Goal: Transaction & Acquisition: Book appointment/travel/reservation

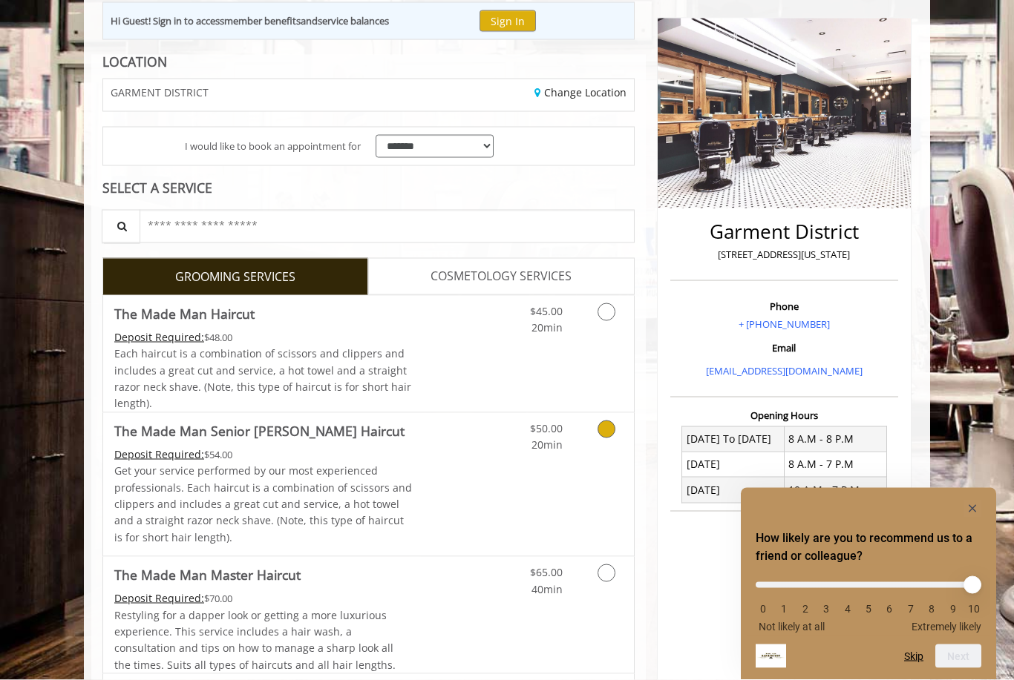
scroll to position [167, 0]
click at [605, 329] on link "Grooming services" at bounding box center [604, 315] width 38 height 41
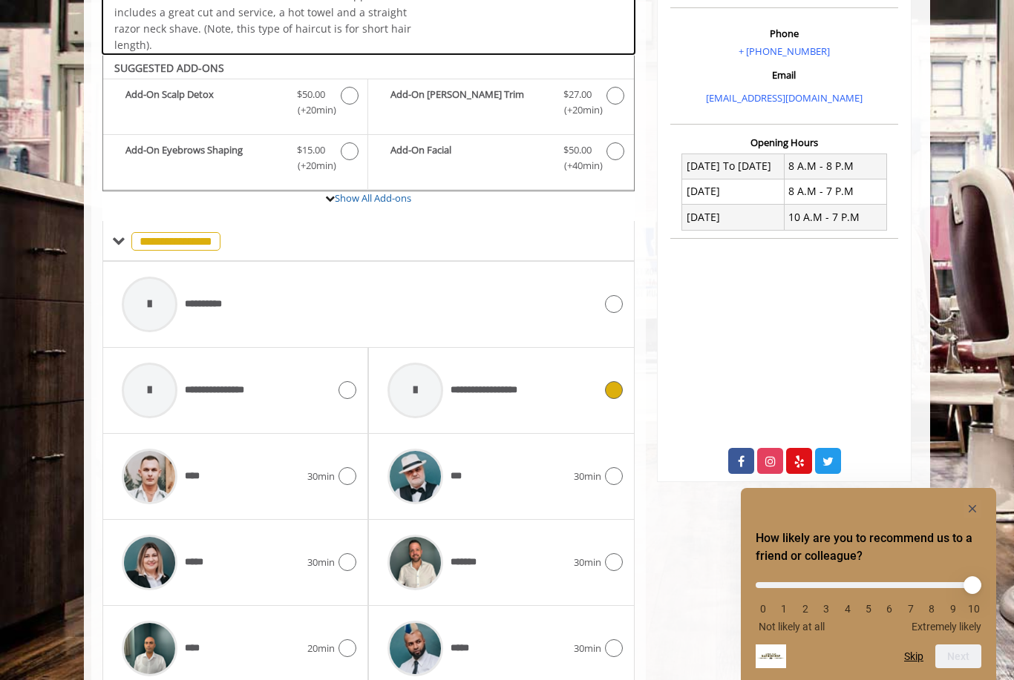
scroll to position [490, 0]
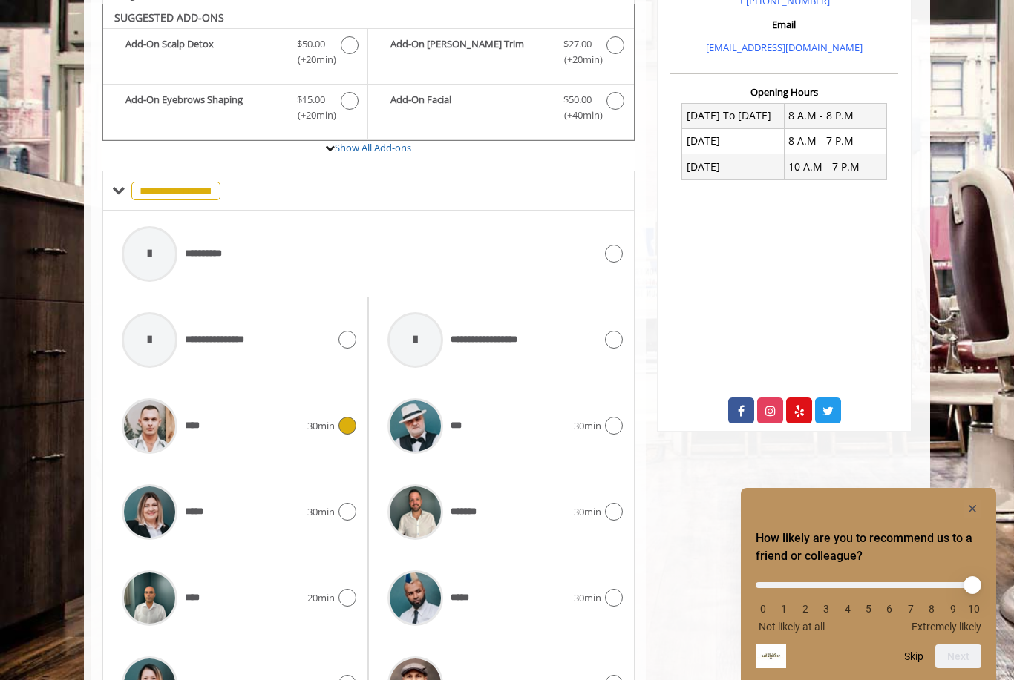
click at [314, 427] on div "30min" at bounding box center [331, 426] width 49 height 18
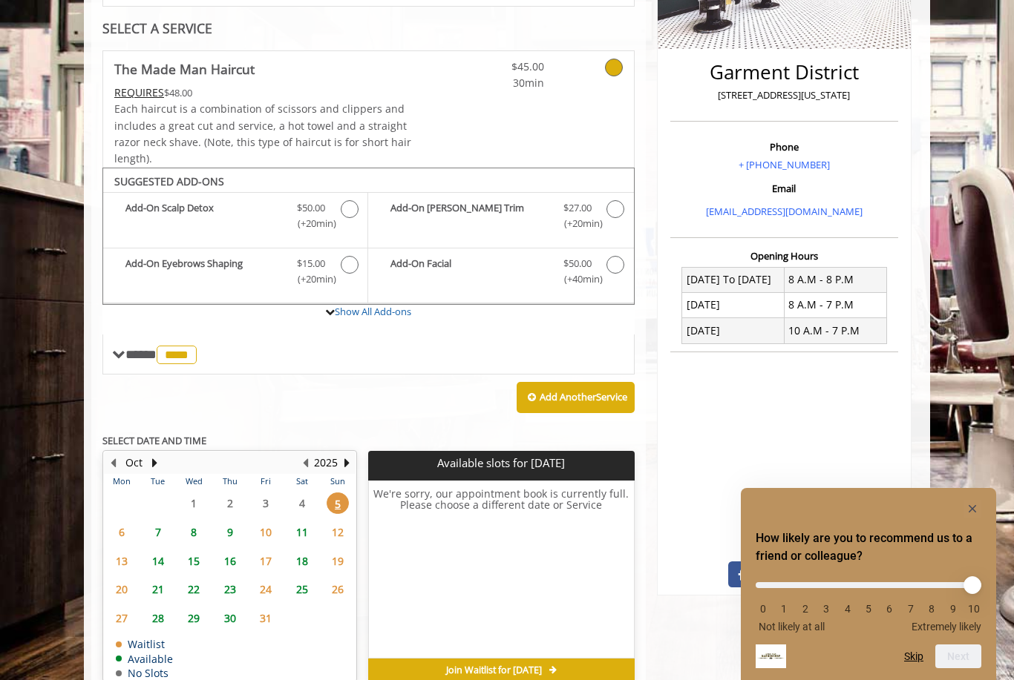
scroll to position [344, 0]
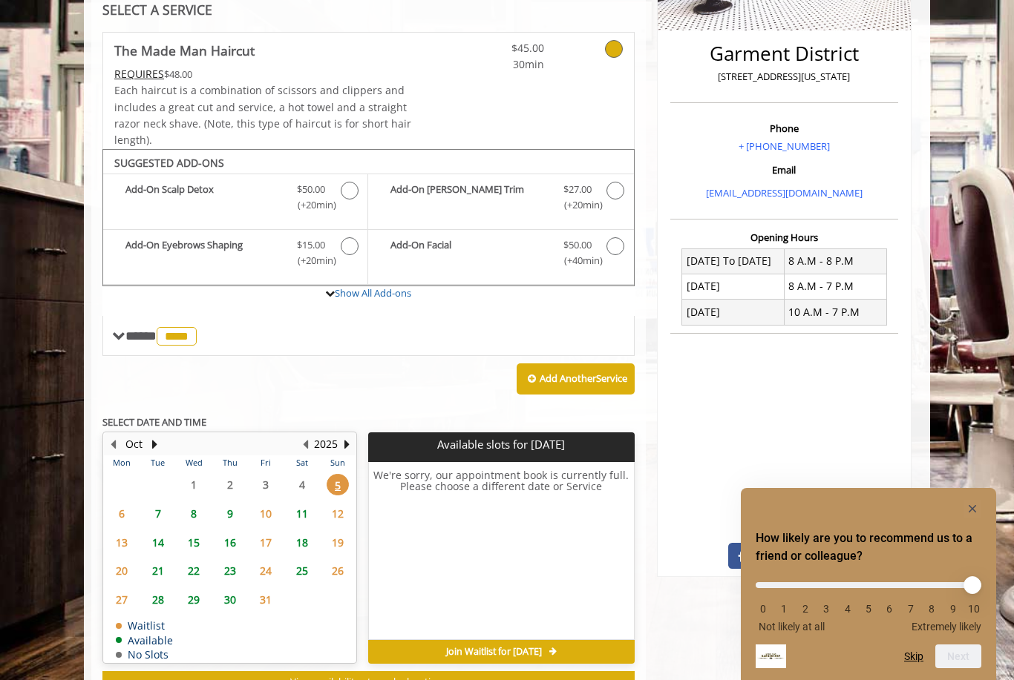
click at [125, 503] on span "6" at bounding box center [122, 514] width 22 height 22
click at [155, 503] on span "7" at bounding box center [158, 514] width 22 height 22
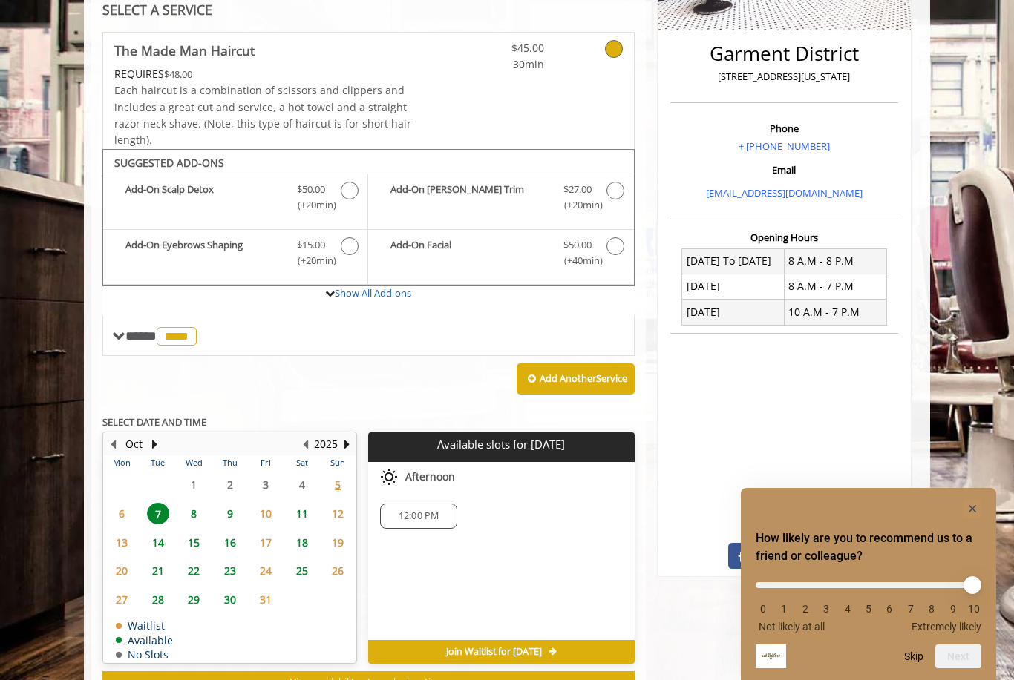
click at [128, 505] on span "6" at bounding box center [122, 514] width 22 height 22
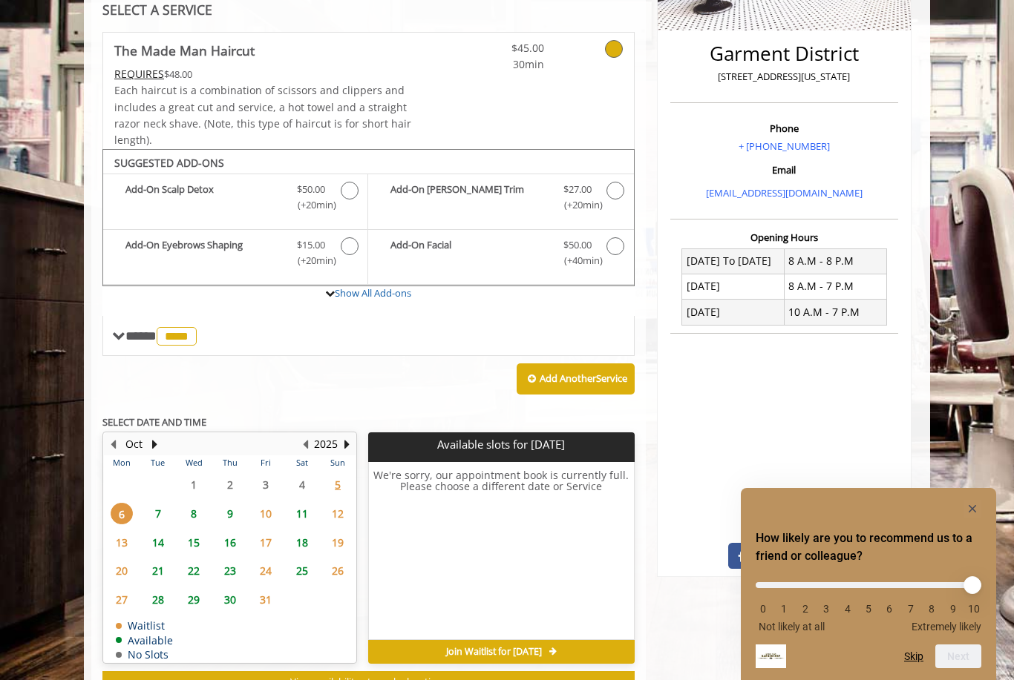
click at [234, 505] on span "9" at bounding box center [230, 514] width 22 height 22
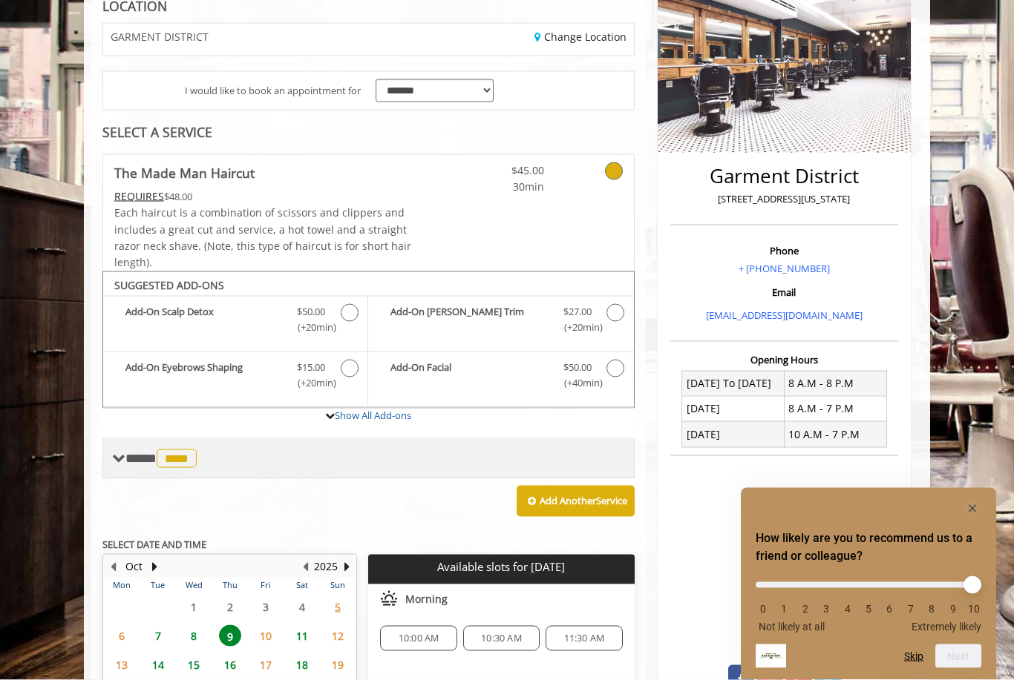
scroll to position [223, 0]
click at [174, 453] on span "****" at bounding box center [177, 458] width 40 height 19
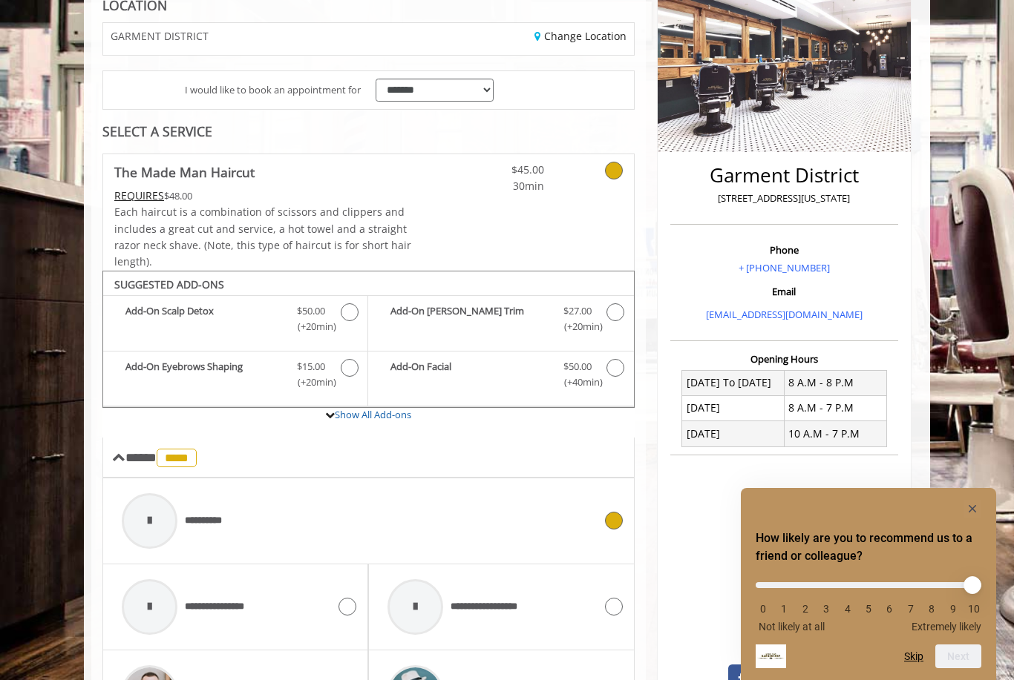
click at [158, 521] on div at bounding box center [150, 521] width 56 height 56
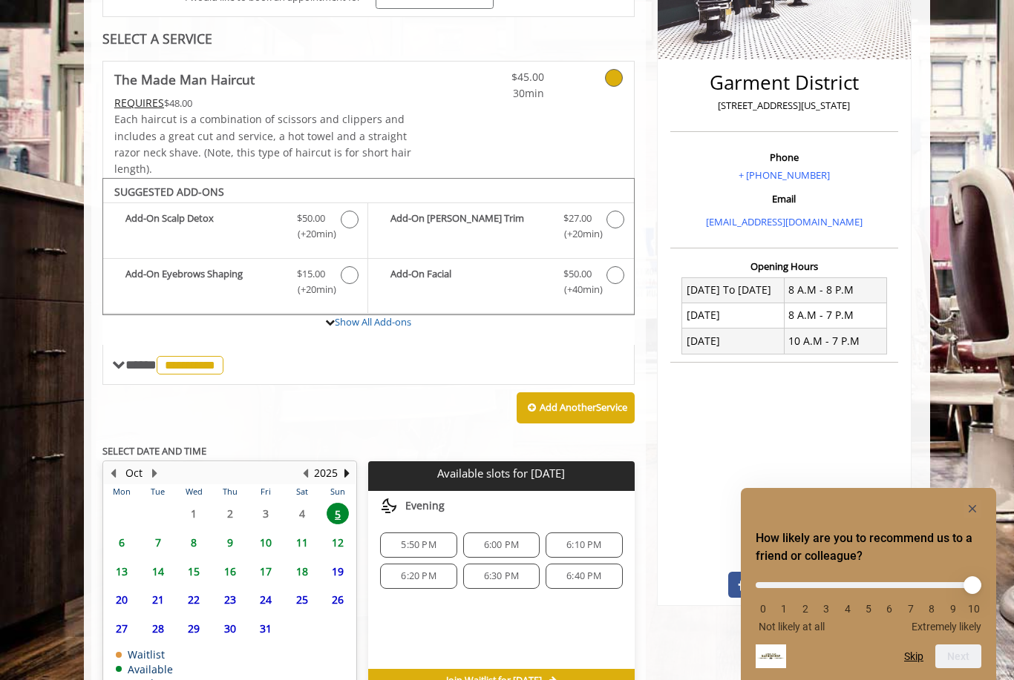
click at [121, 535] on span "6" at bounding box center [122, 543] width 22 height 22
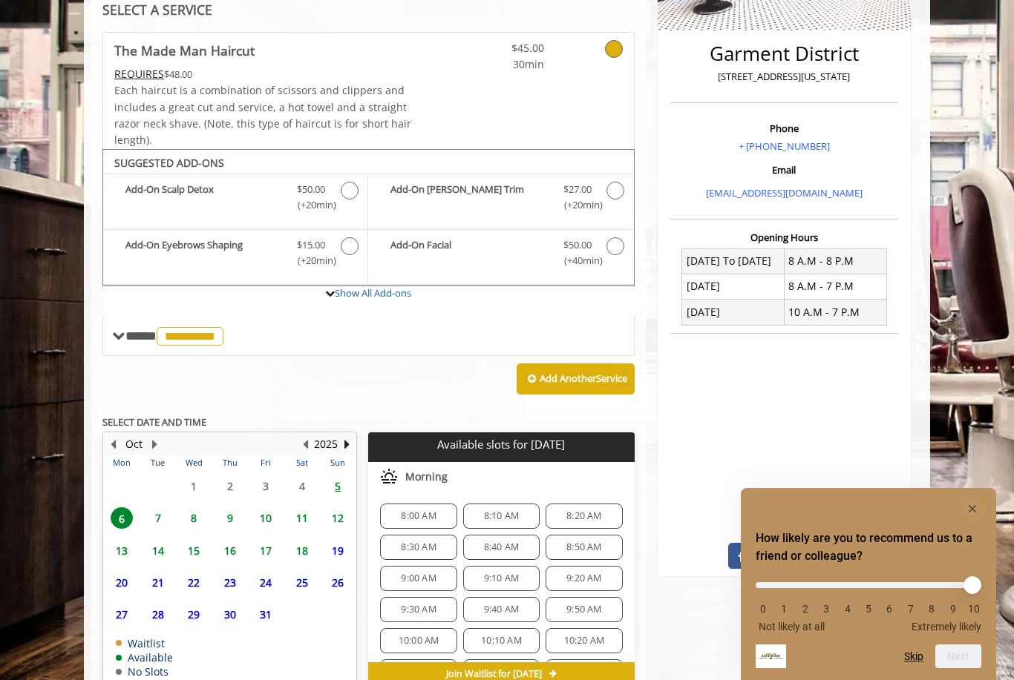
scroll to position [367, 0]
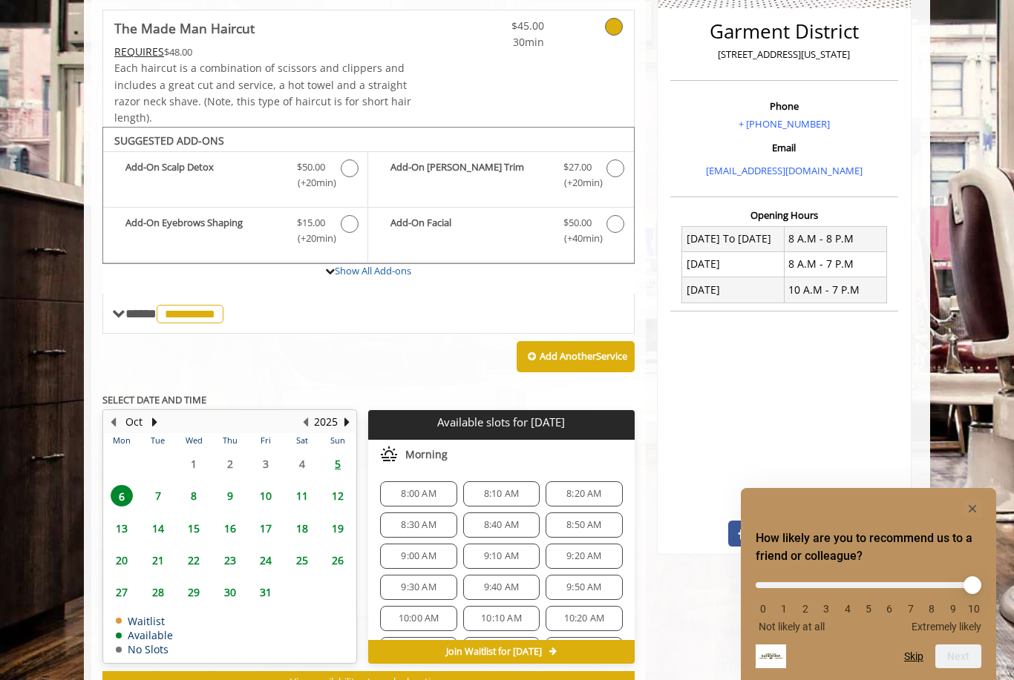
click at [430, 522] on span "8:30 AM" at bounding box center [418, 525] width 35 height 12
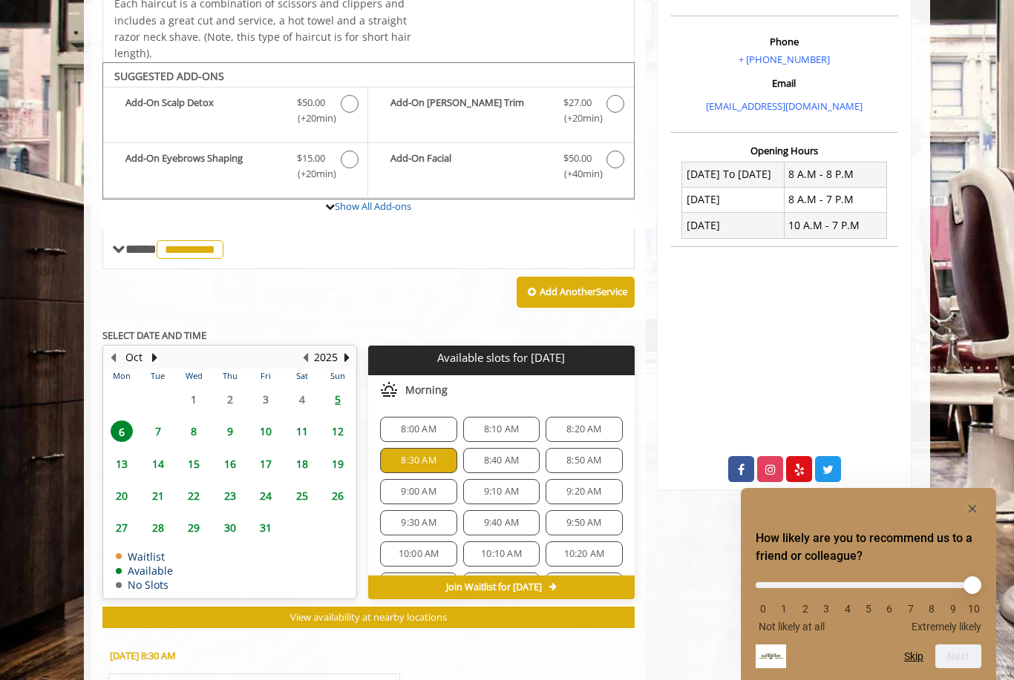
scroll to position [410, 0]
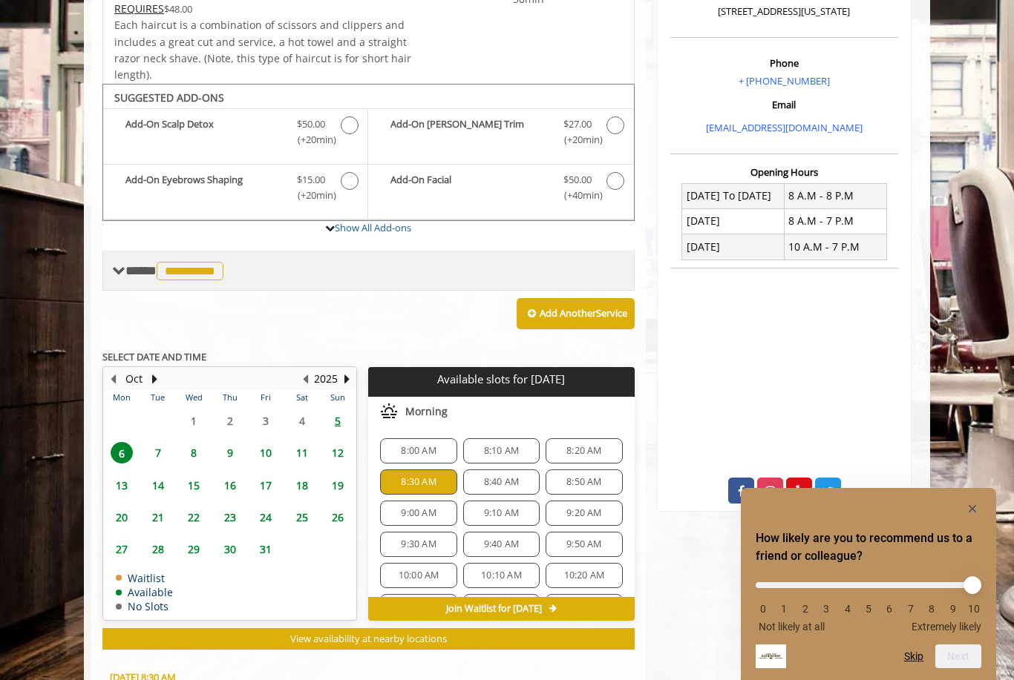
click at [180, 266] on span "**********" at bounding box center [190, 271] width 67 height 19
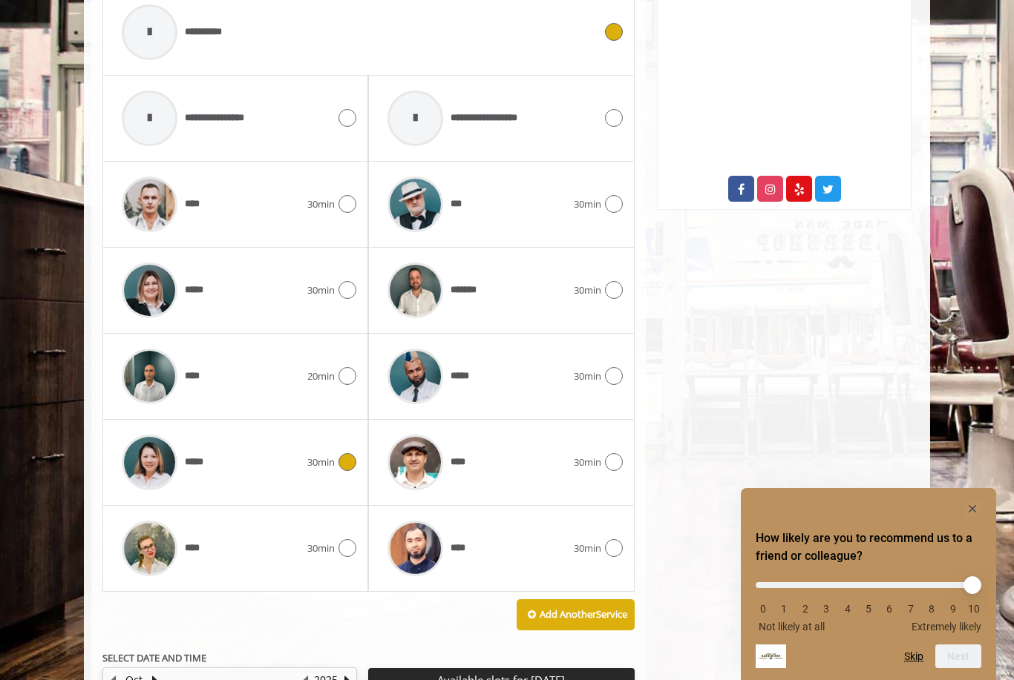
scroll to position [691, 0]
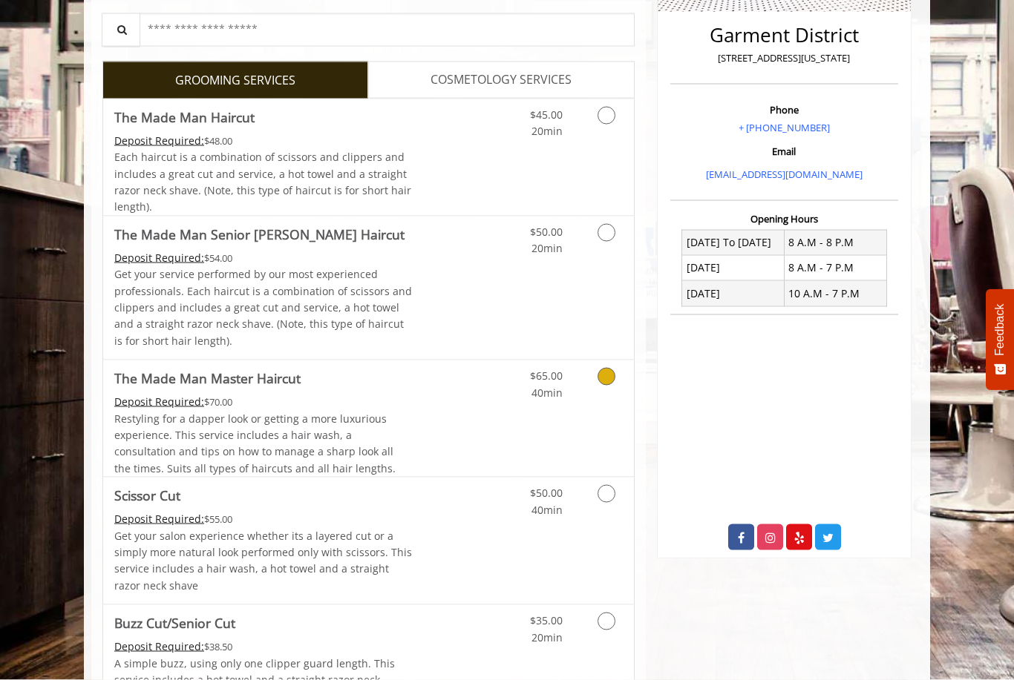
scroll to position [361, 0]
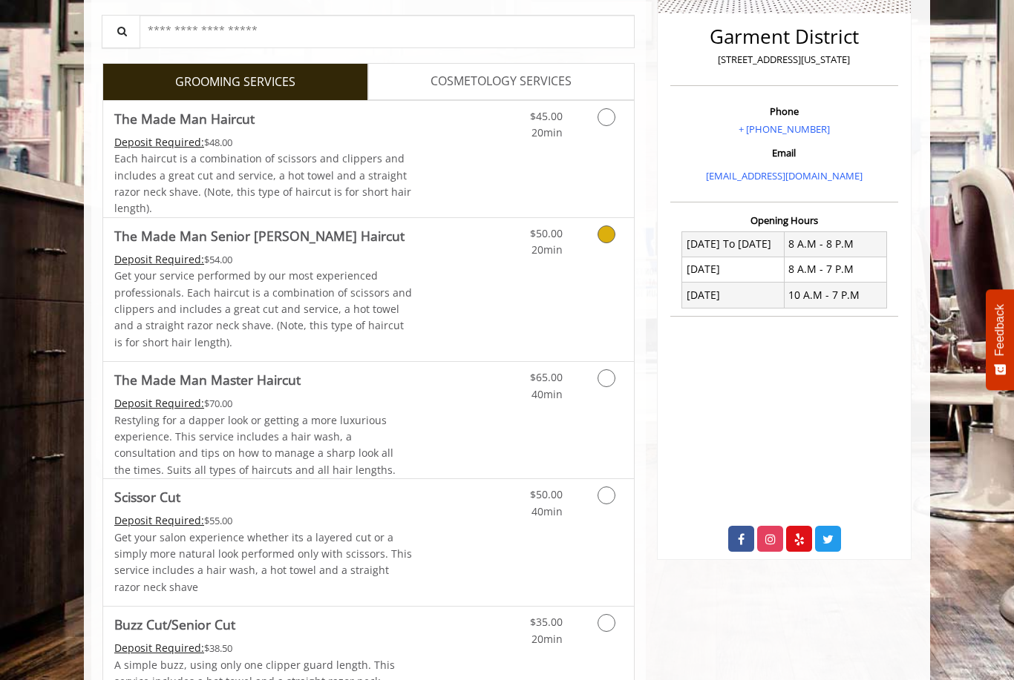
click at [607, 239] on icon "Grooming services" at bounding box center [606, 235] width 18 height 18
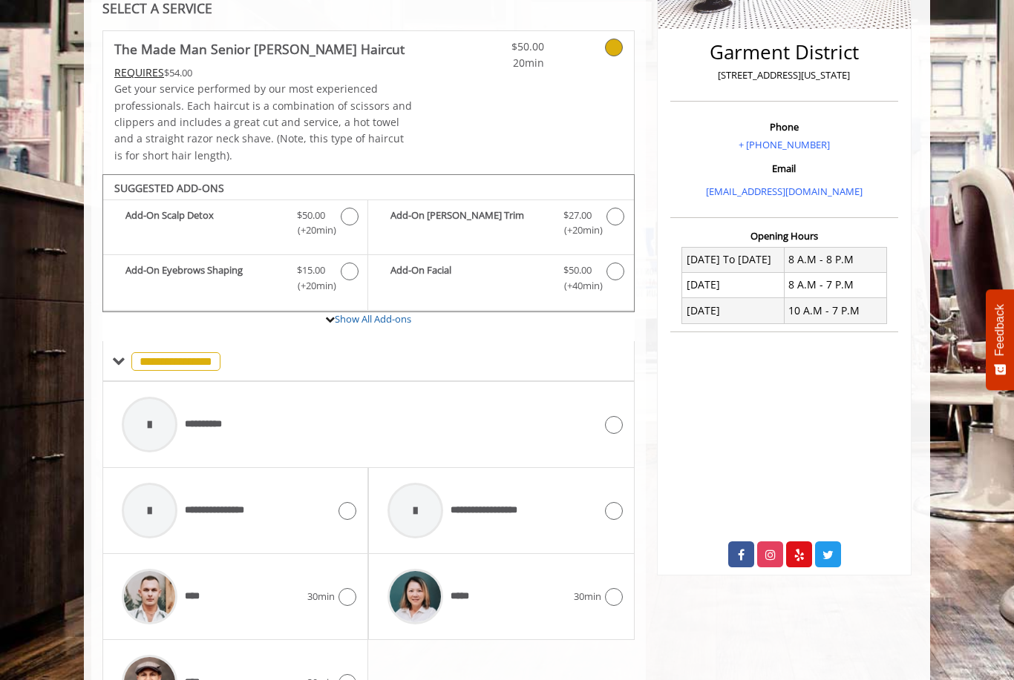
scroll to position [389, 0]
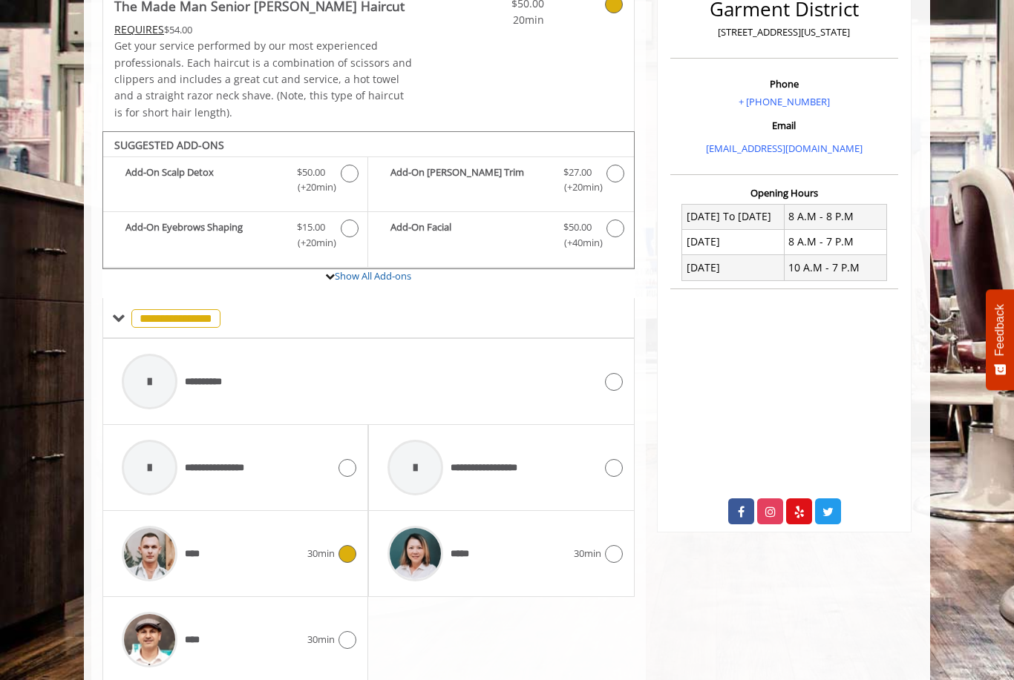
drag, startPoint x: 323, startPoint y: 558, endPoint x: 323, endPoint y: 709, distance: 151.4
click at [323, 558] on div "**** 30min" at bounding box center [235, 554] width 242 height 70
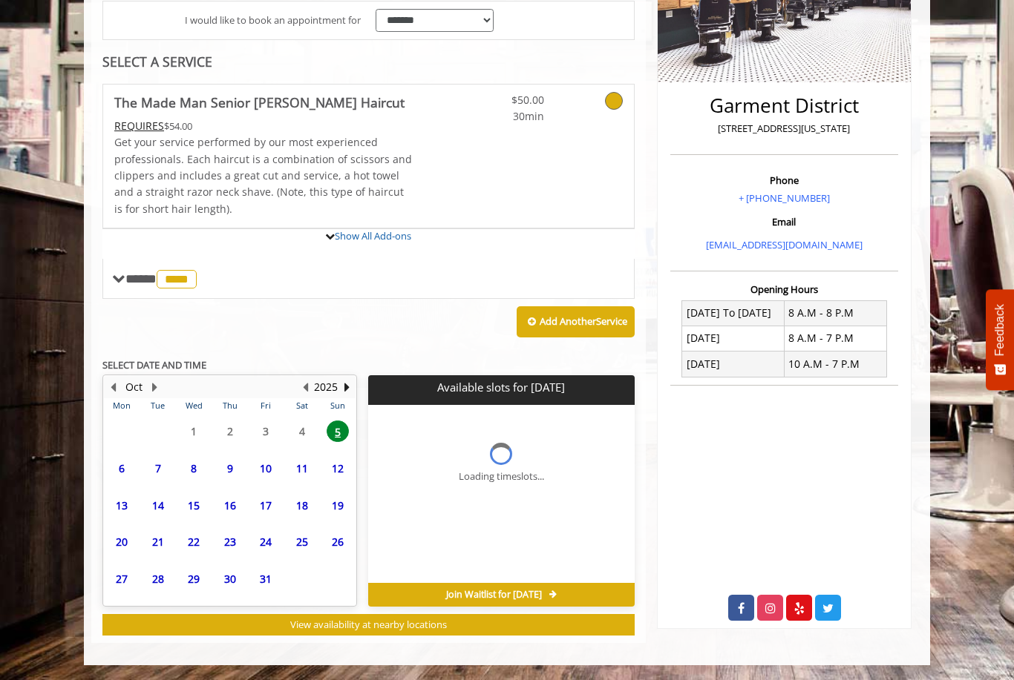
scroll to position [237, 0]
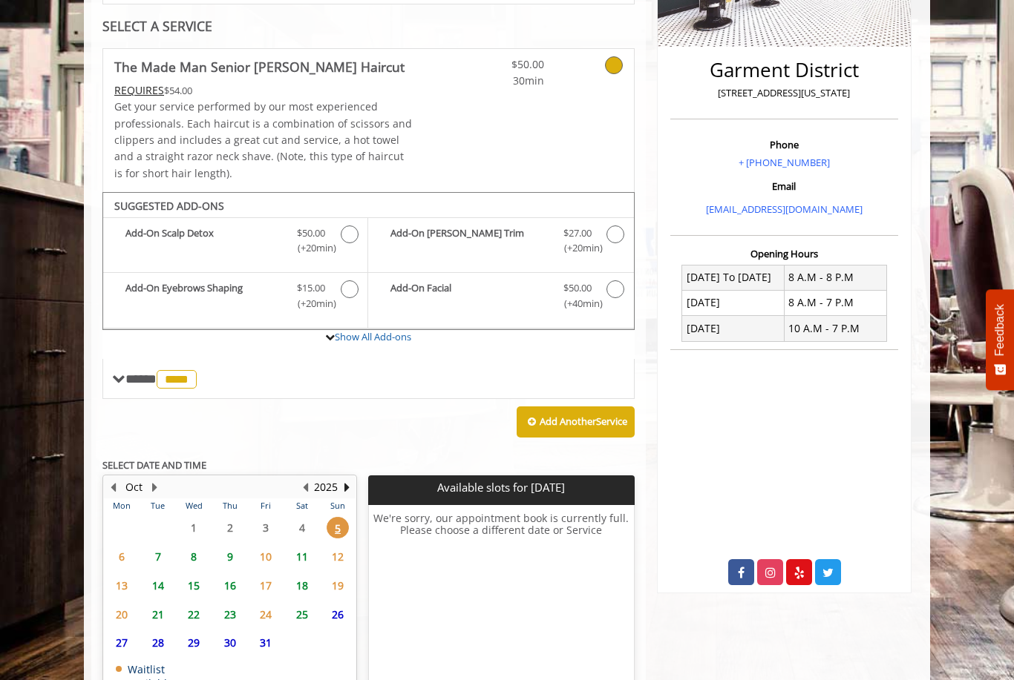
click at [126, 553] on span "6" at bounding box center [122, 557] width 22 height 22
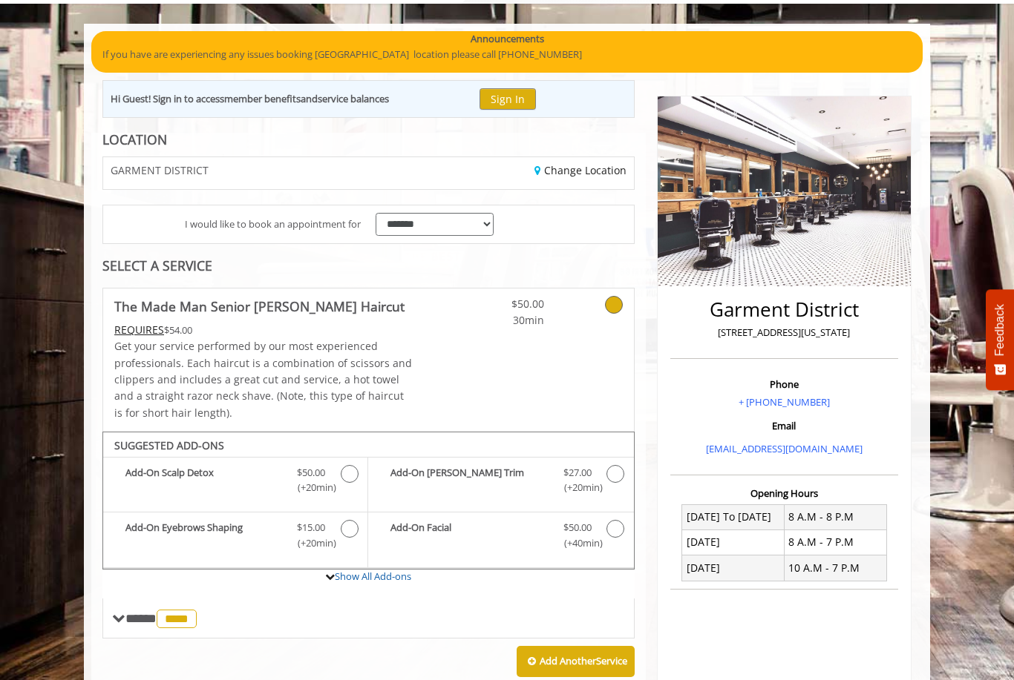
scroll to position [36, 0]
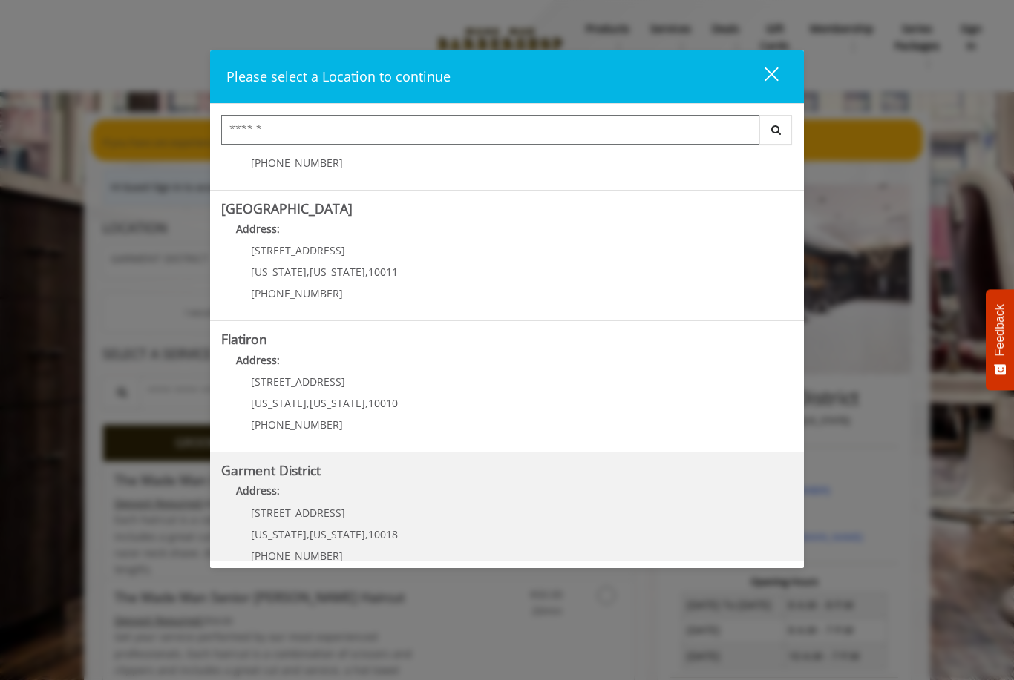
scroll to position [217, 0]
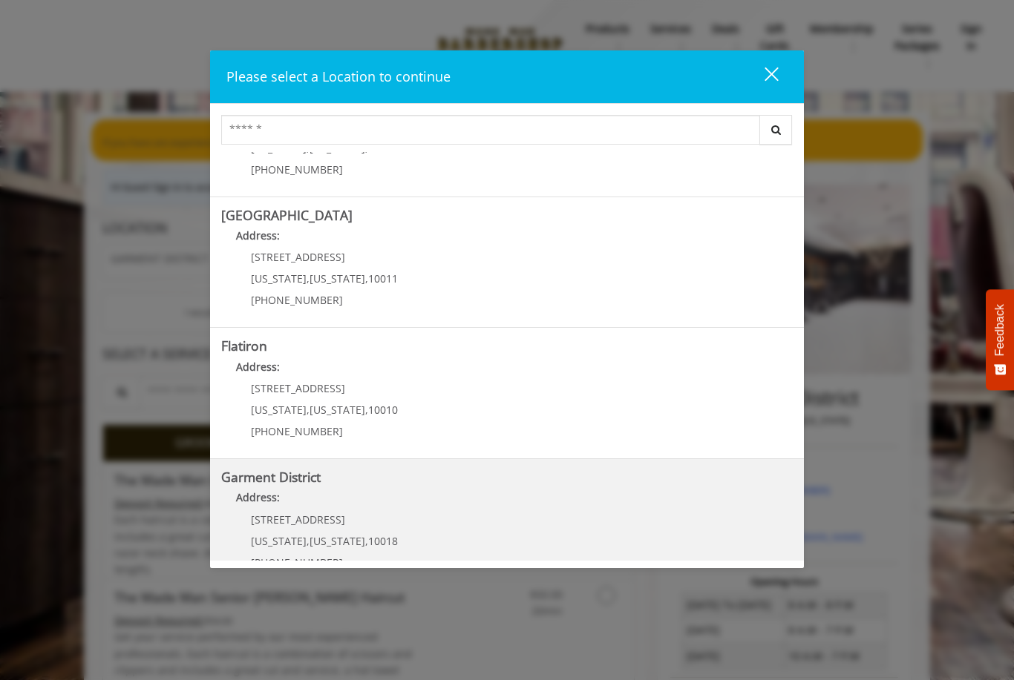
click at [496, 499] on District "Address:" at bounding box center [506, 502] width 571 height 24
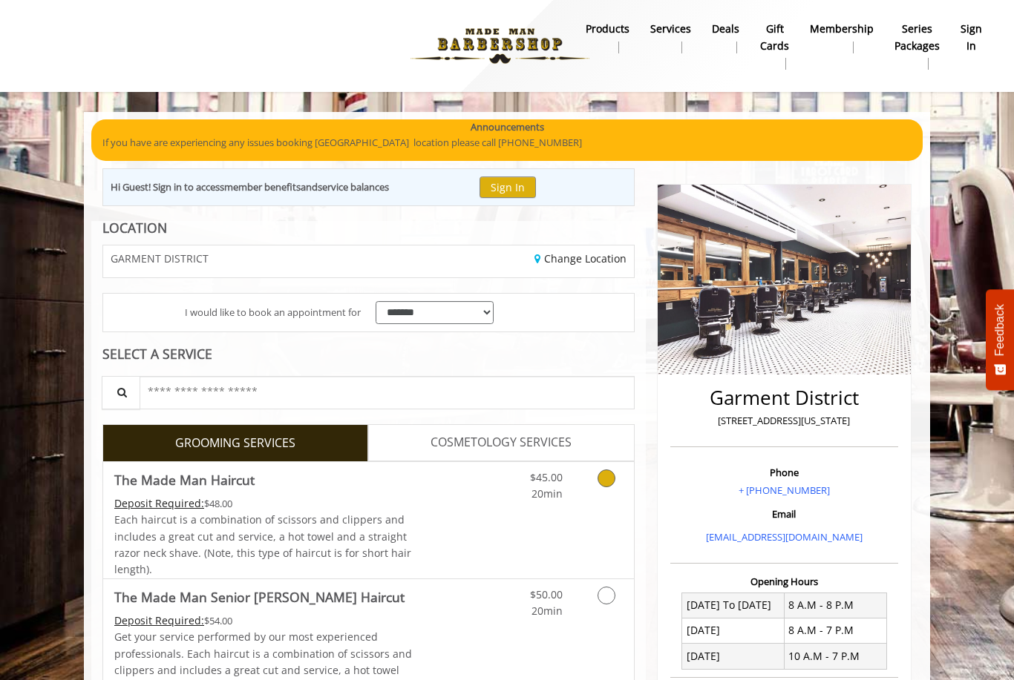
scroll to position [10, 0]
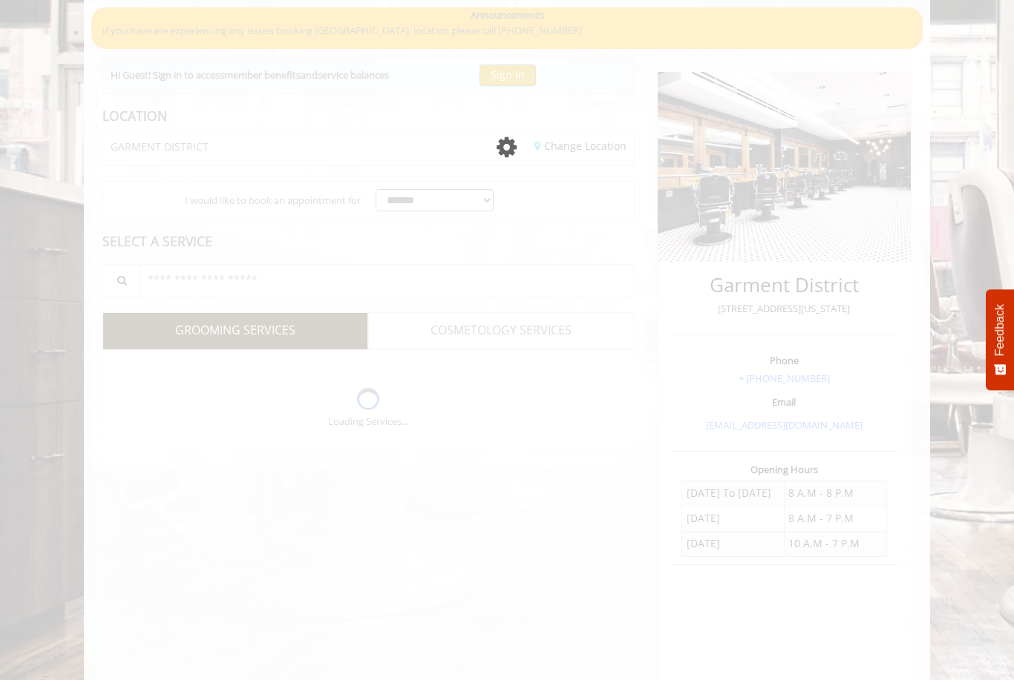
scroll to position [63, 0]
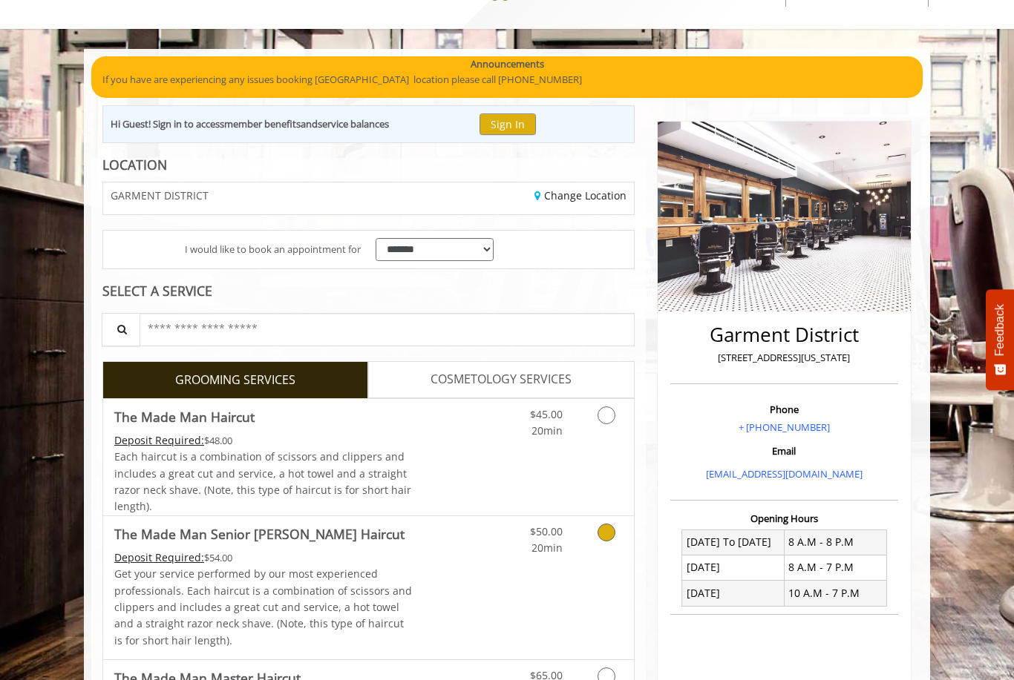
click at [608, 545] on link "Grooming services" at bounding box center [604, 536] width 38 height 41
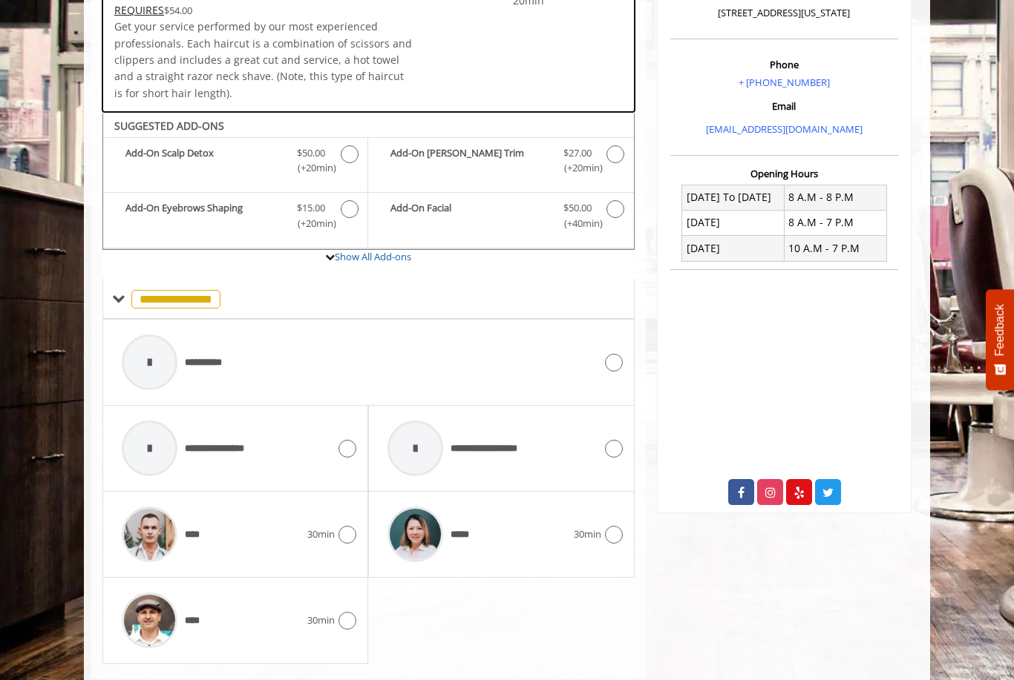
scroll to position [436, 0]
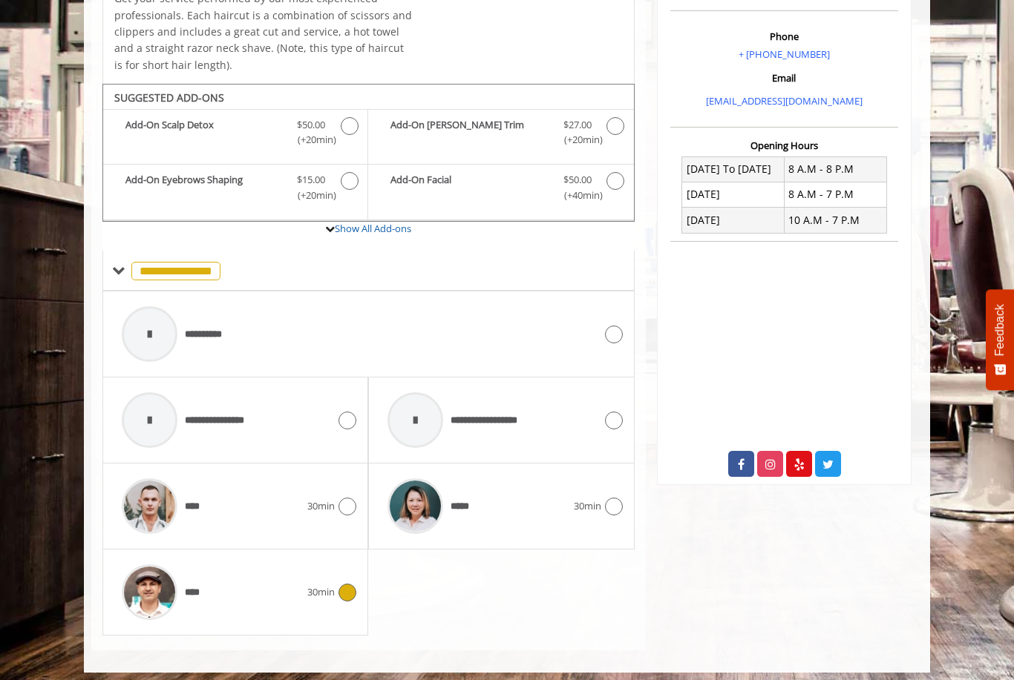
click at [260, 580] on div "****" at bounding box center [210, 592] width 193 height 70
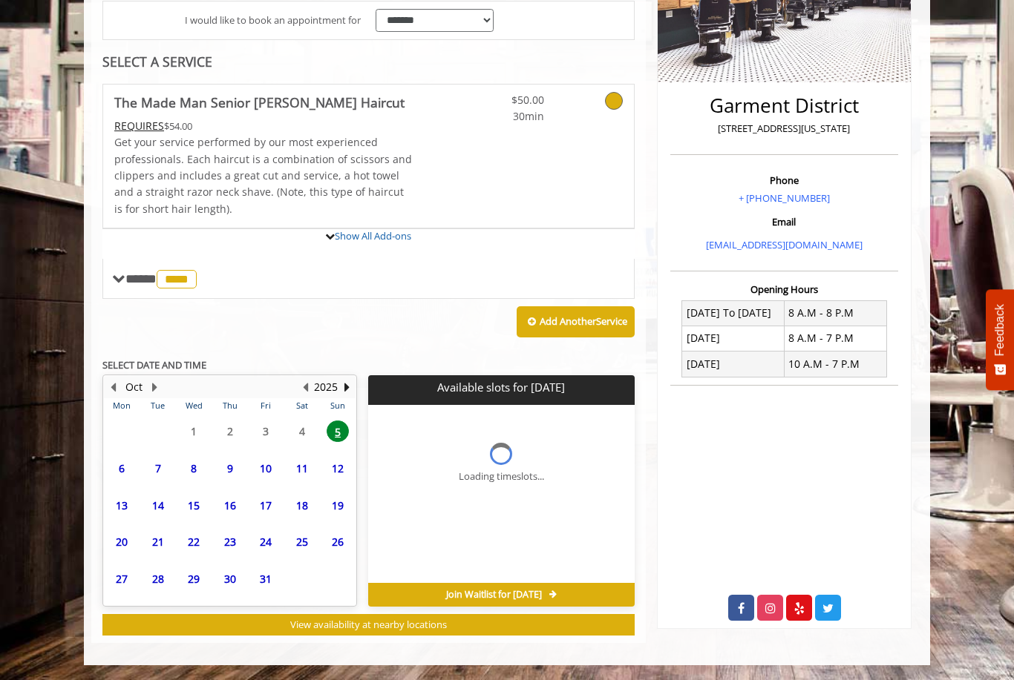
scroll to position [285, 0]
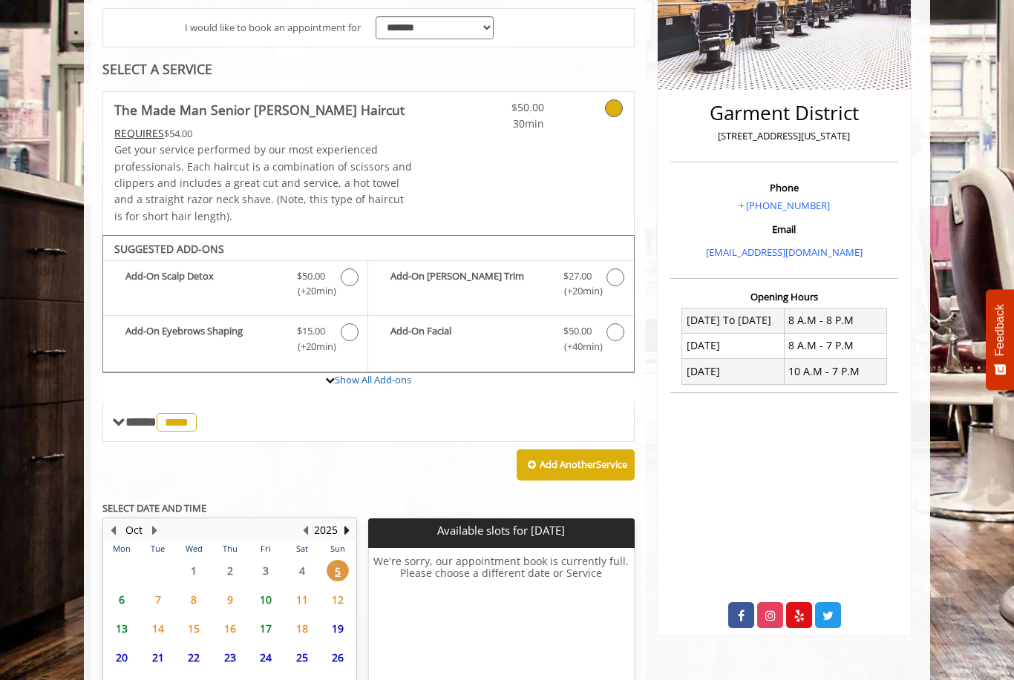
click at [125, 589] on span "6" at bounding box center [122, 600] width 22 height 22
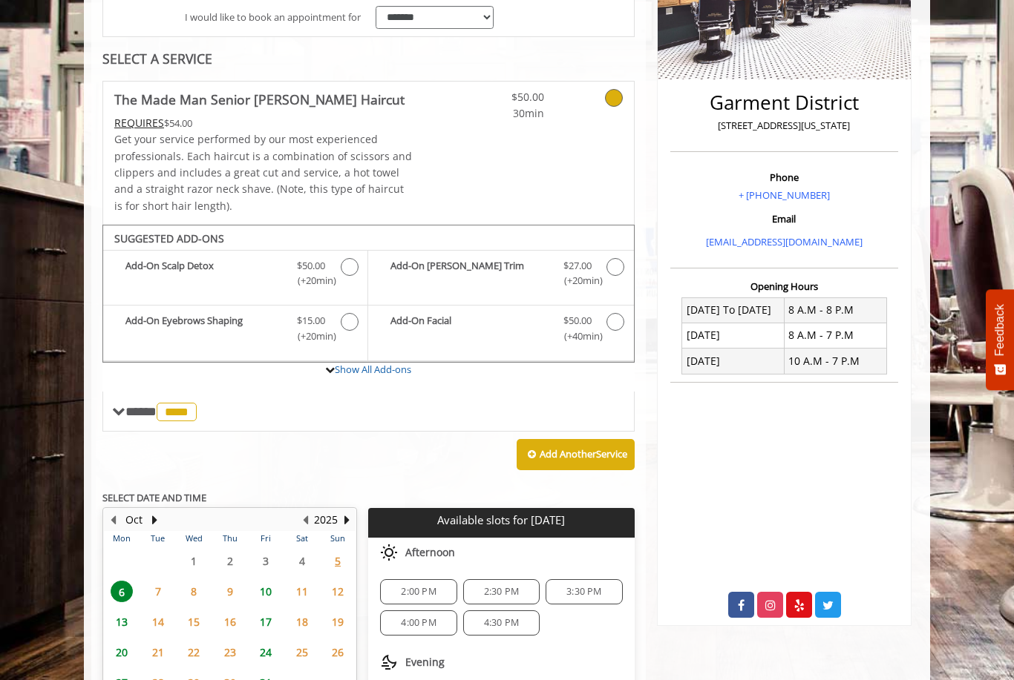
scroll to position [0, 0]
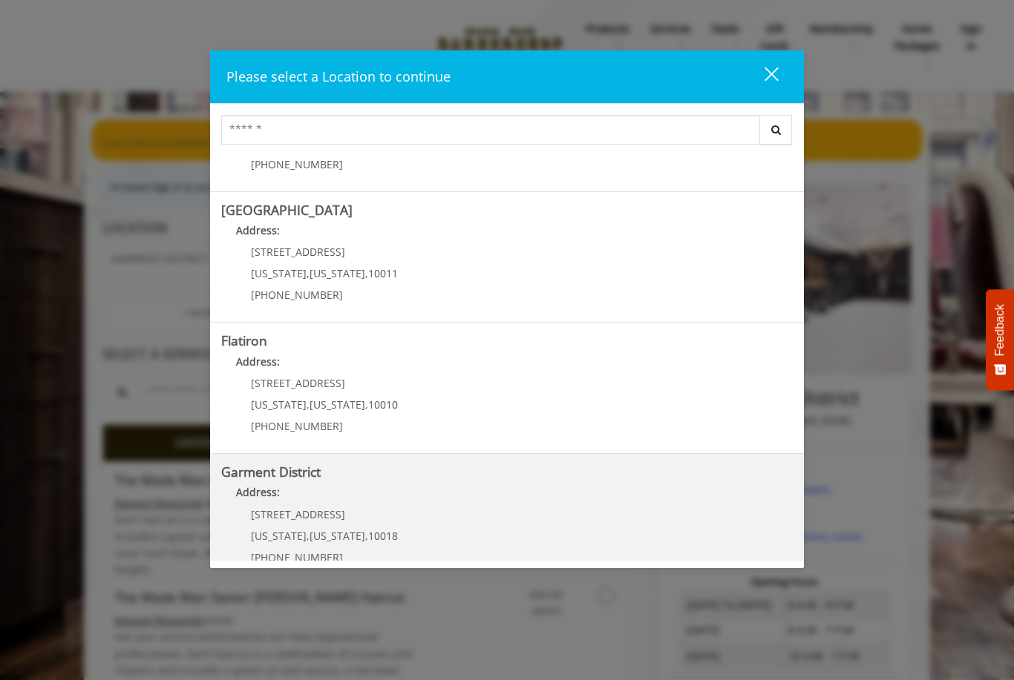
scroll to position [218, 0]
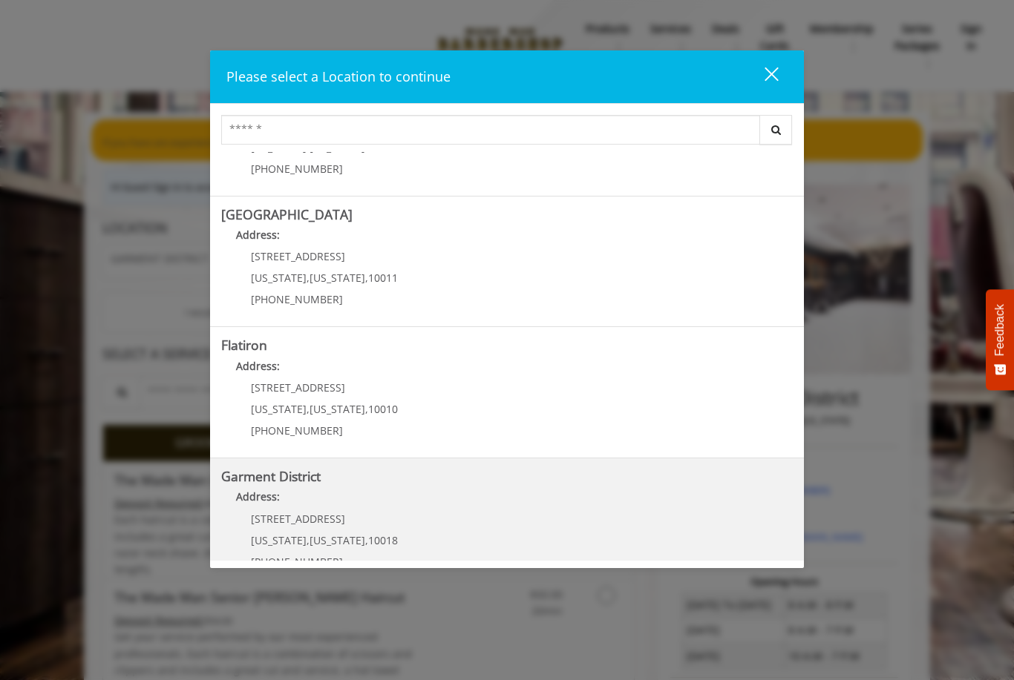
click at [357, 502] on District "Address:" at bounding box center [506, 501] width 571 height 24
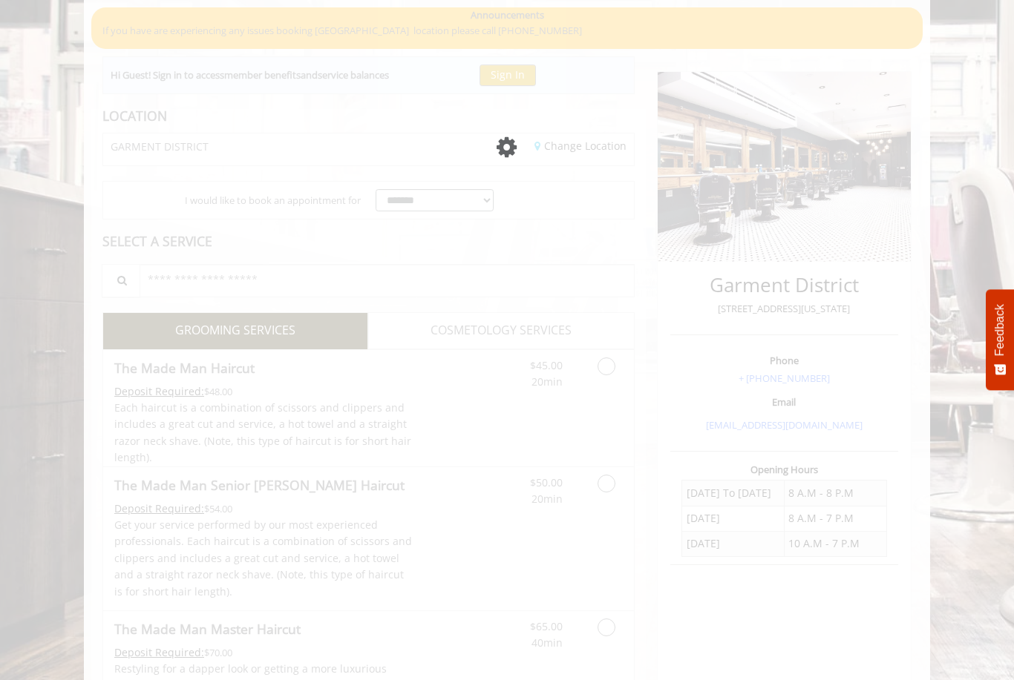
scroll to position [174, 0]
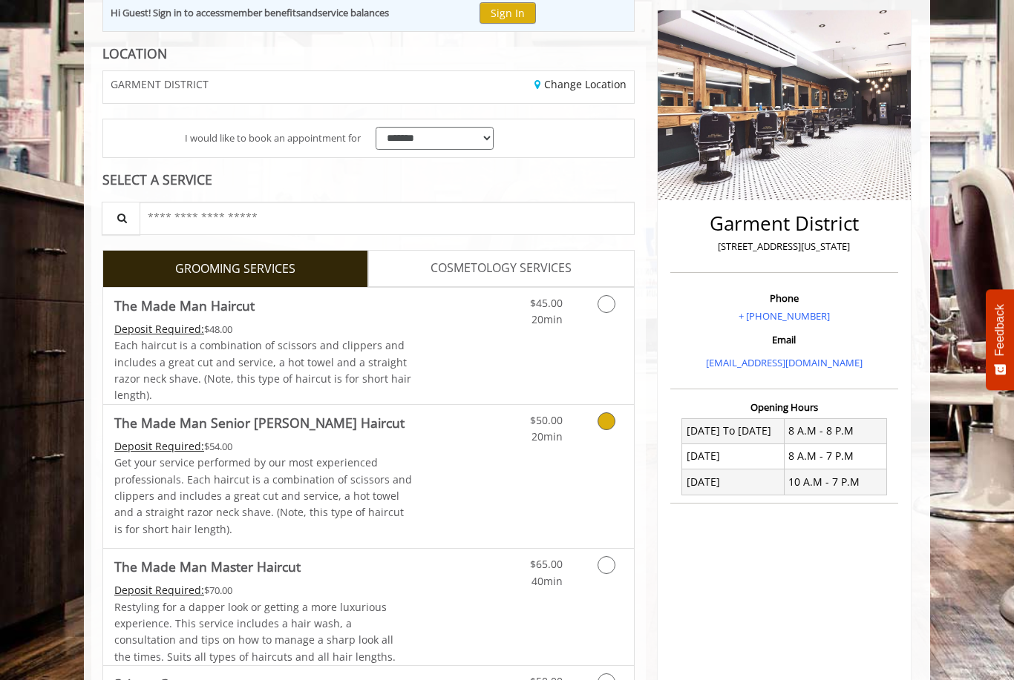
click at [597, 427] on link "Grooming services" at bounding box center [604, 425] width 38 height 41
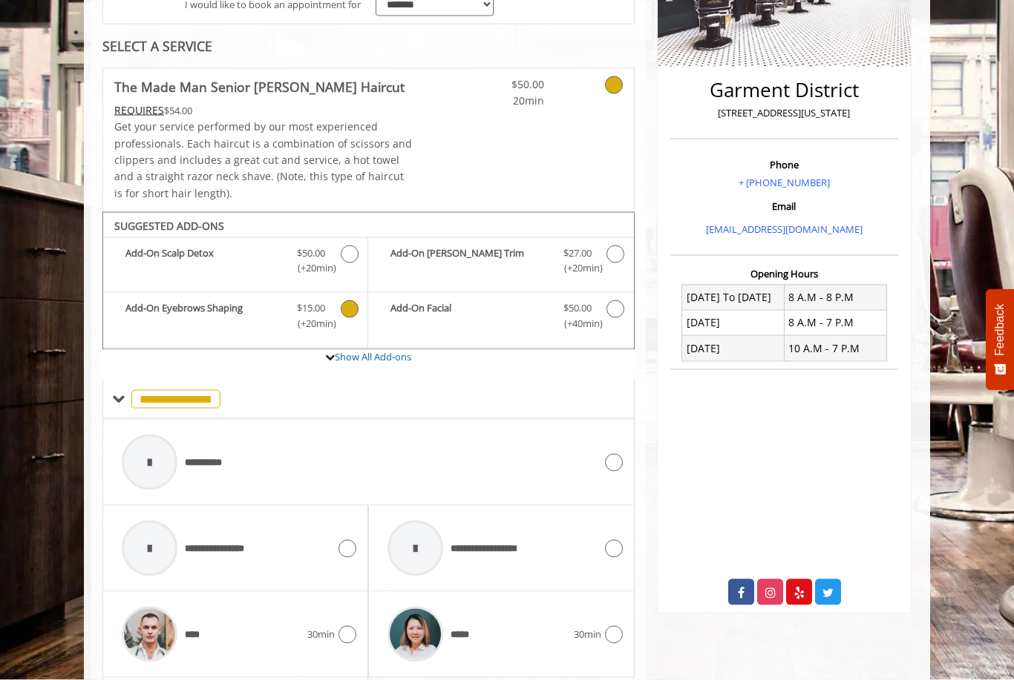
scroll to position [191, 0]
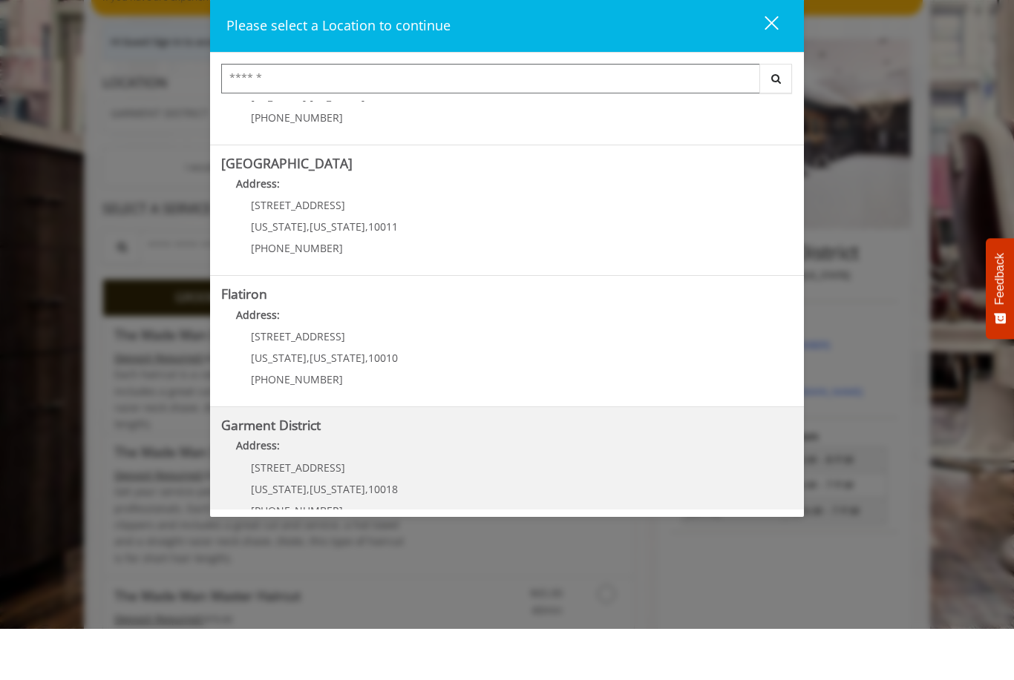
scroll to position [216, 0]
click at [343, 491] on District "Address:" at bounding box center [506, 503] width 571 height 24
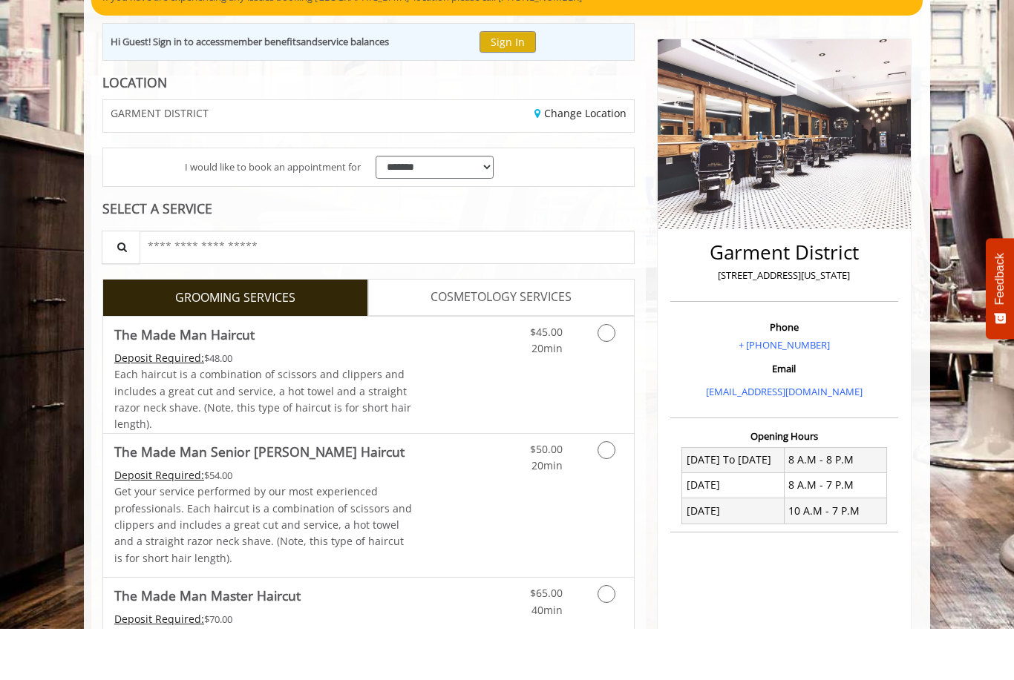
scroll to position [146, 0]
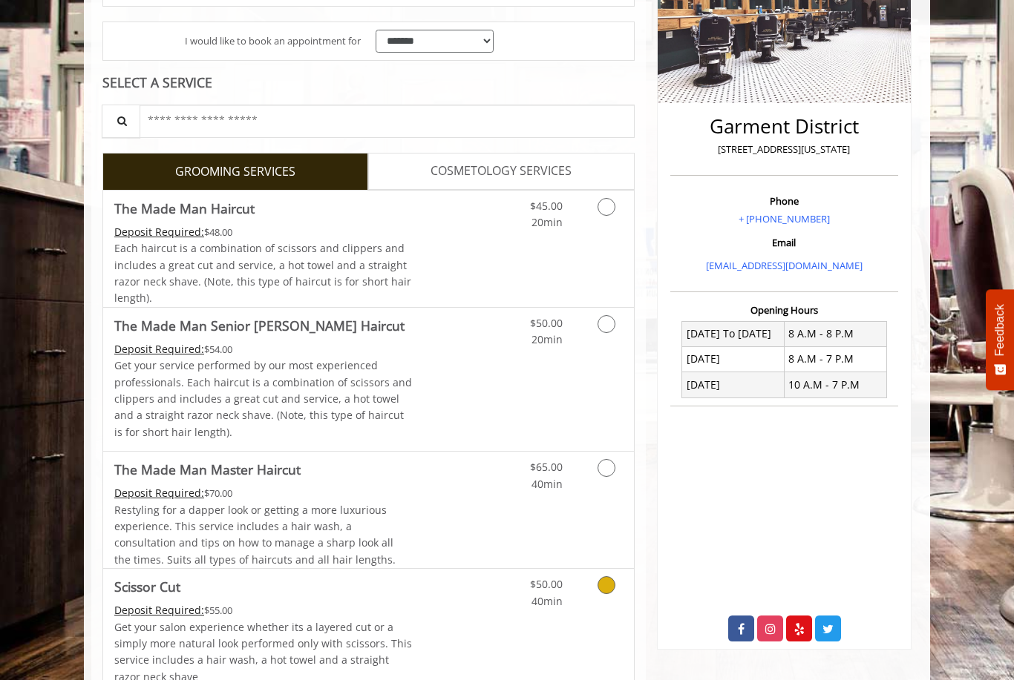
scroll to position [116, 0]
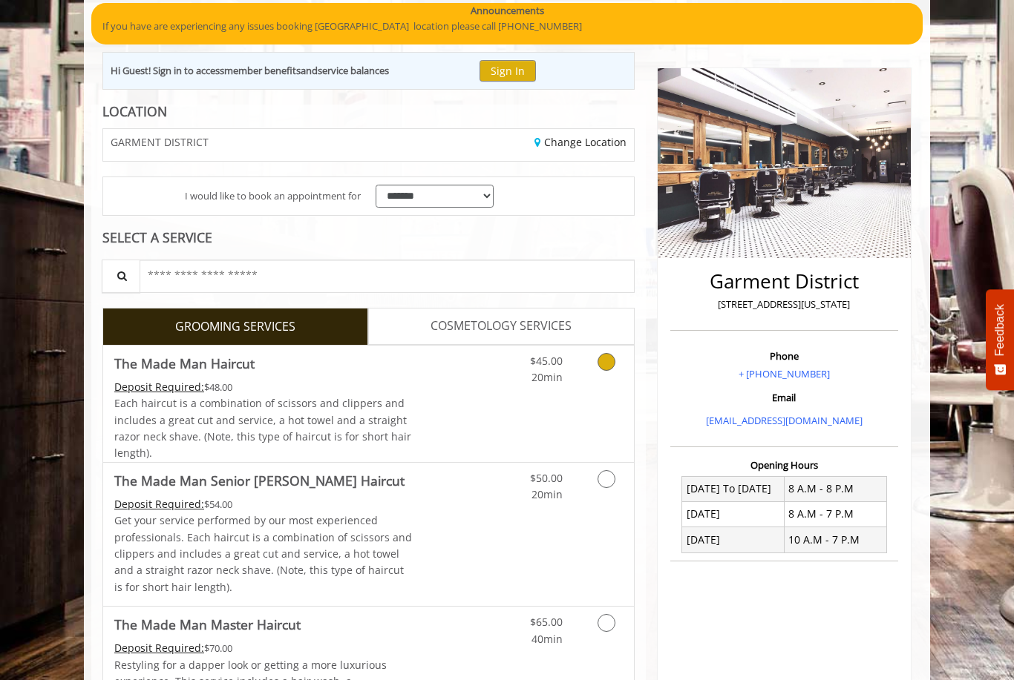
click at [485, 409] on link "Discounted Price" at bounding box center [457, 404] width 88 height 116
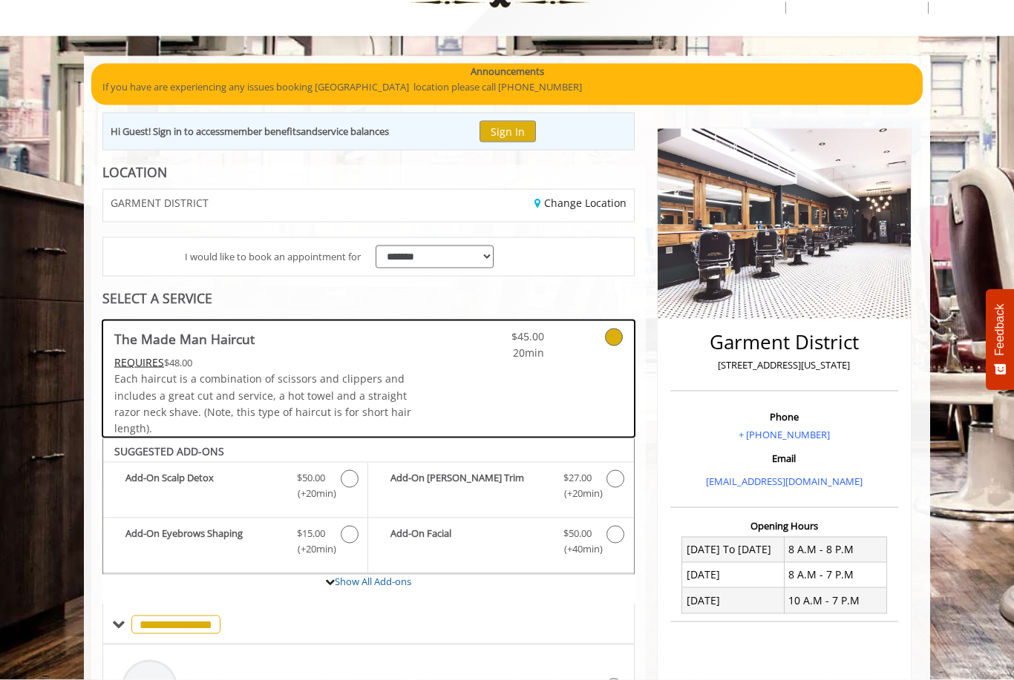
scroll to position [0, 0]
